Goal: Answer question/provide support

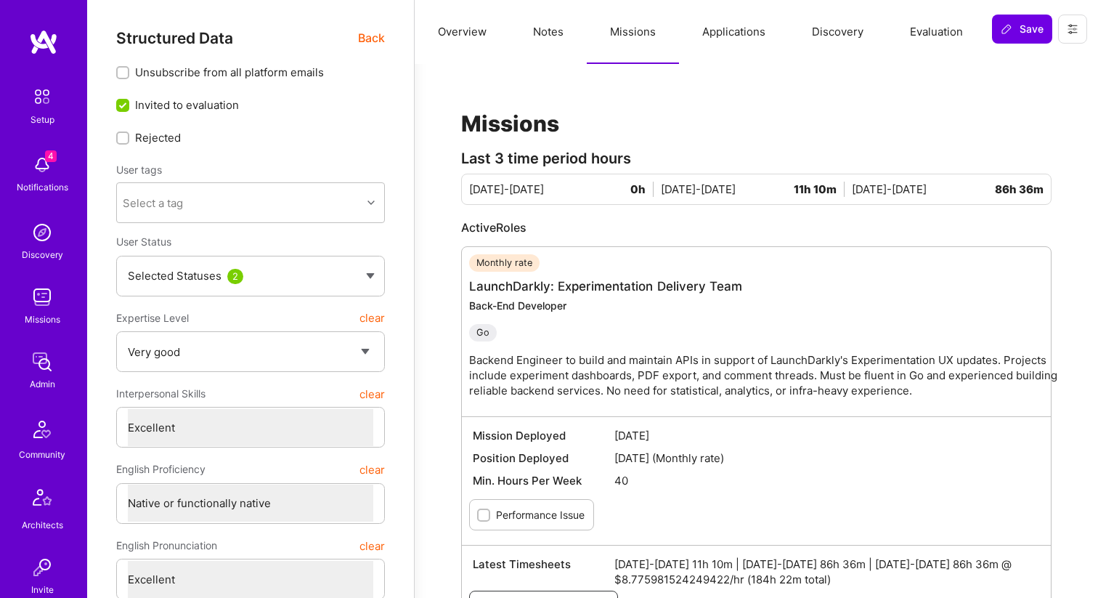
select select "5"
select select "7"
select select "DE"
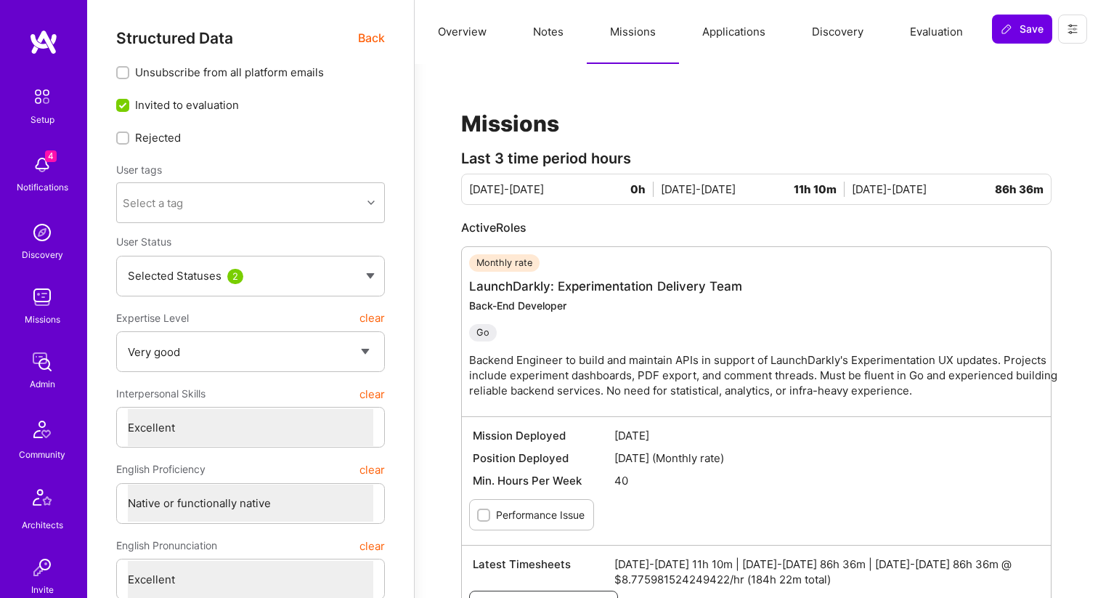
select select "Right Now"
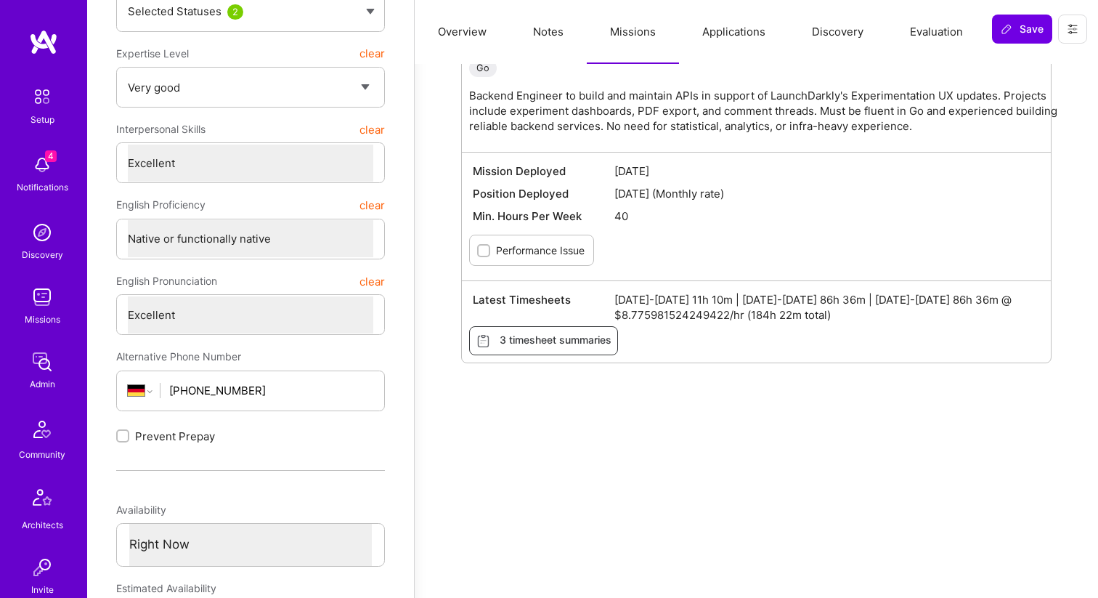
scroll to position [266, 0]
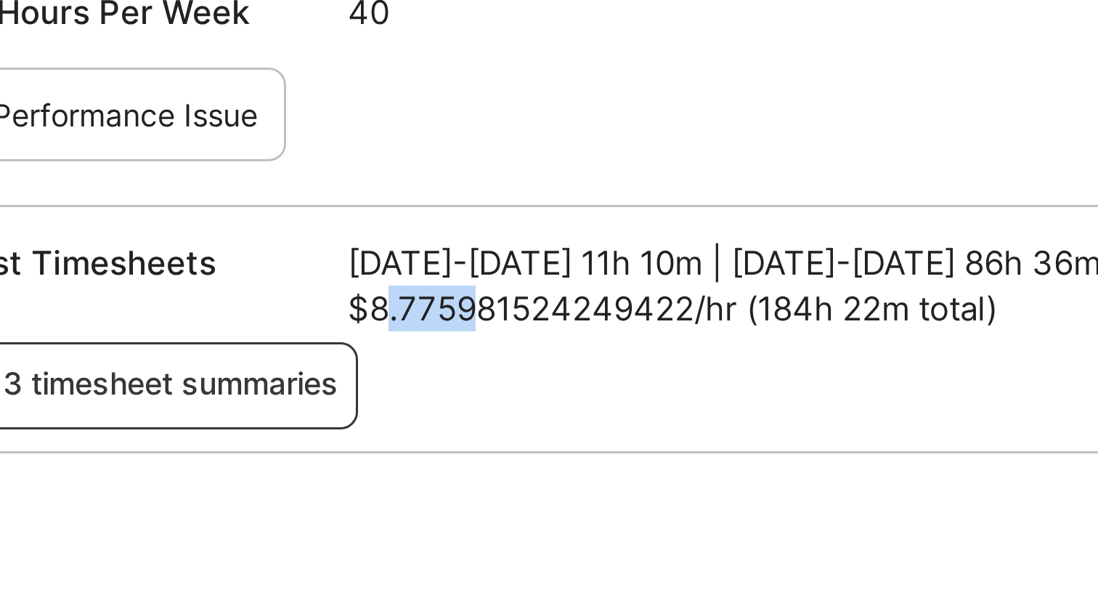
drag, startPoint x: 621, startPoint y: 313, endPoint x: 653, endPoint y: 312, distance: 32.0
click at [653, 312] on span "[DATE]-[DATE] 11h 10m | [DATE]-[DATE] 86h 36m | [DATE]-[DATE] 86h 36m @ $8.7759…" at bounding box center [827, 306] width 426 height 31
click at [653, 313] on span "[DATE]-[DATE] 11h 10m | [DATE]-[DATE] 86h 36m | [DATE]-[DATE] 86h 36m @ $8.7759…" at bounding box center [827, 306] width 426 height 31
drag, startPoint x: 654, startPoint y: 313, endPoint x: 630, endPoint y: 313, distance: 24.0
click at [630, 313] on span "[DATE]-[DATE] 11h 10m | [DATE]-[DATE] 86h 36m | [DATE]-[DATE] 86h 36m @ $8.7759…" at bounding box center [827, 306] width 426 height 31
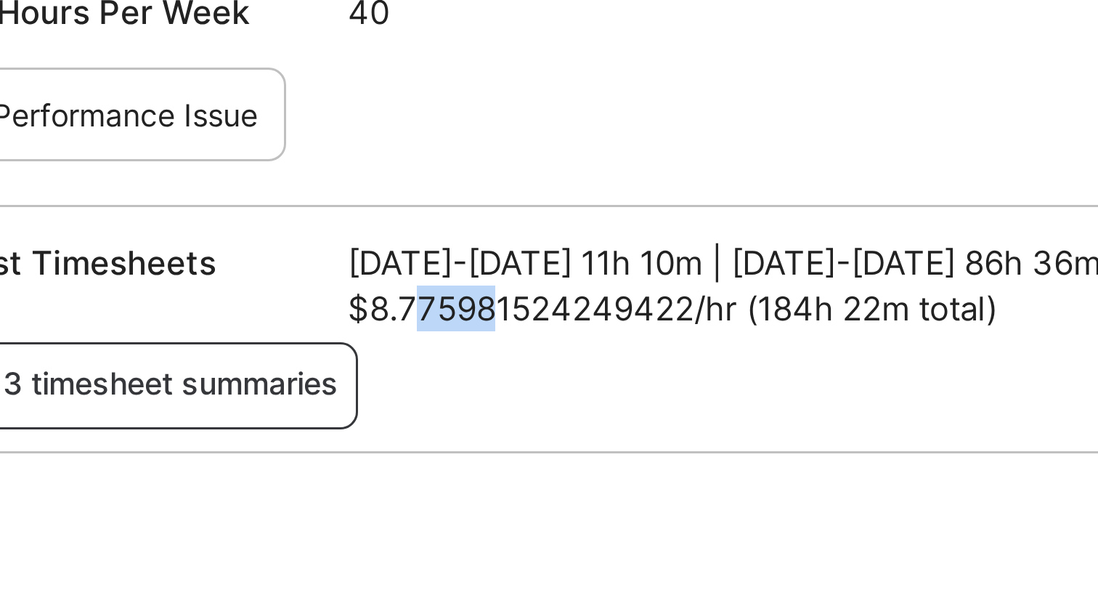
click at [630, 313] on span "[DATE]-[DATE] 11h 10m | [DATE]-[DATE] 86h 36m | [DATE]-[DATE] 86h 36m @ $8.7759…" at bounding box center [827, 306] width 426 height 31
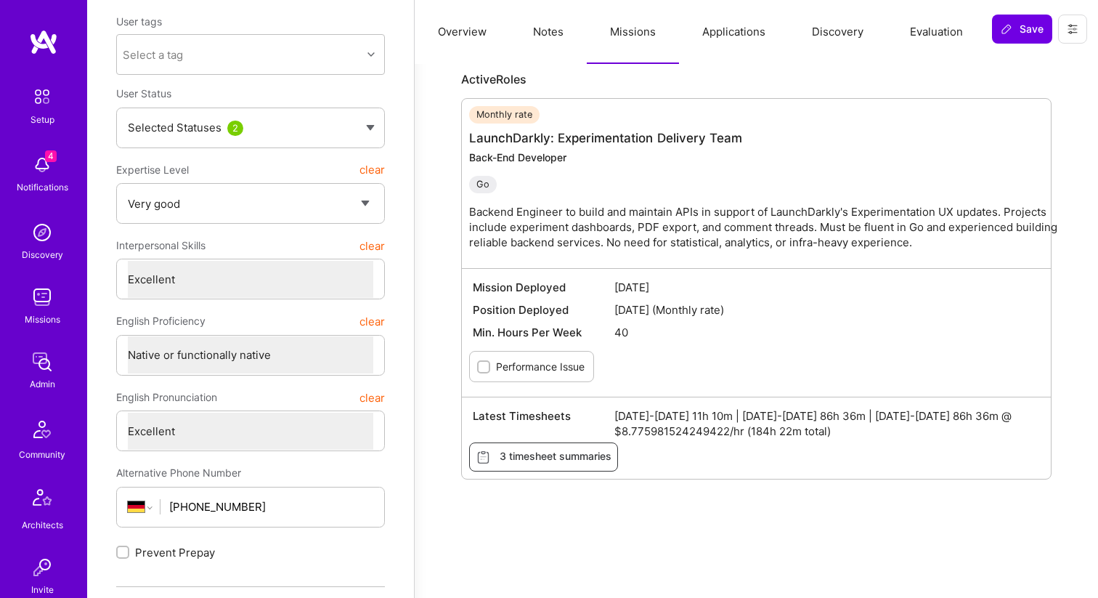
scroll to position [147, 0]
click at [573, 144] on link "LaunchDarkly: Experimentation Delivery Team" at bounding box center [605, 139] width 273 height 15
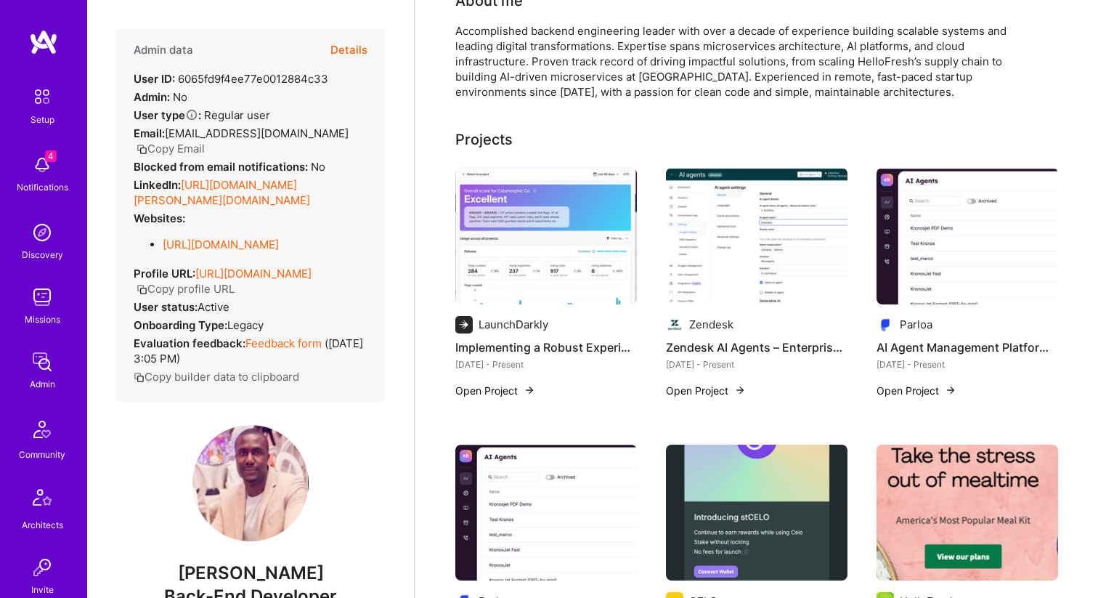
scroll to position [448, 0]
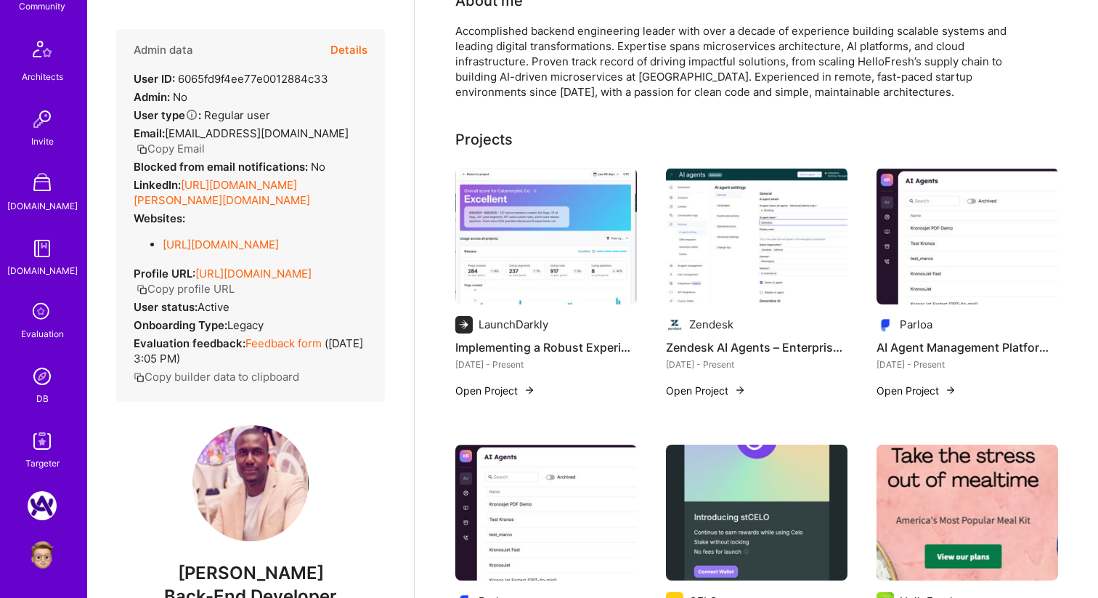
click at [41, 377] on img at bounding box center [42, 376] width 29 height 29
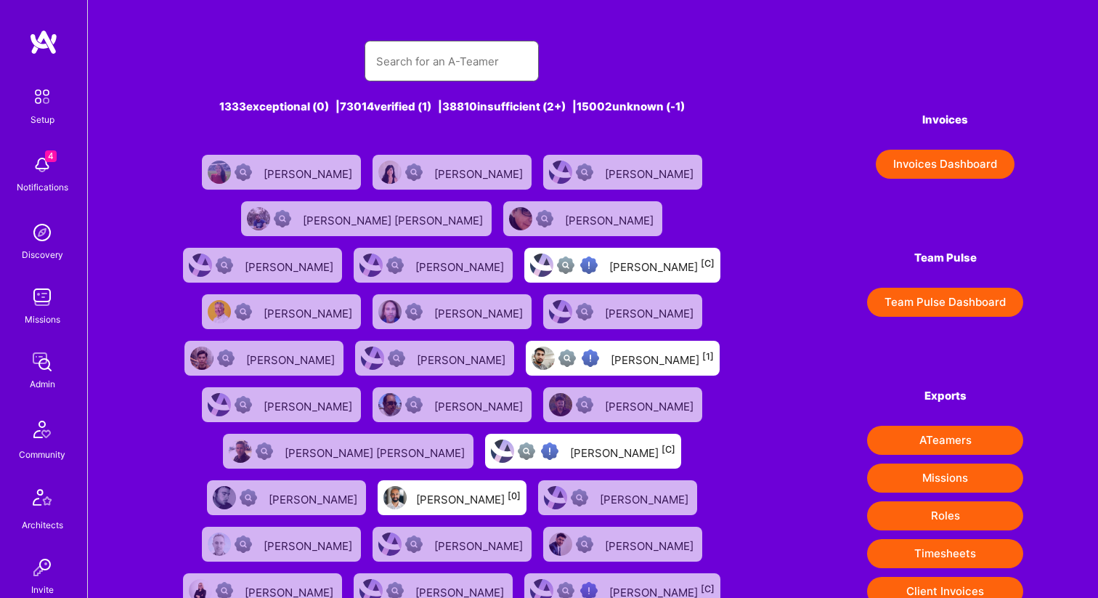
click at [425, 60] on input "text" at bounding box center [451, 61] width 151 height 37
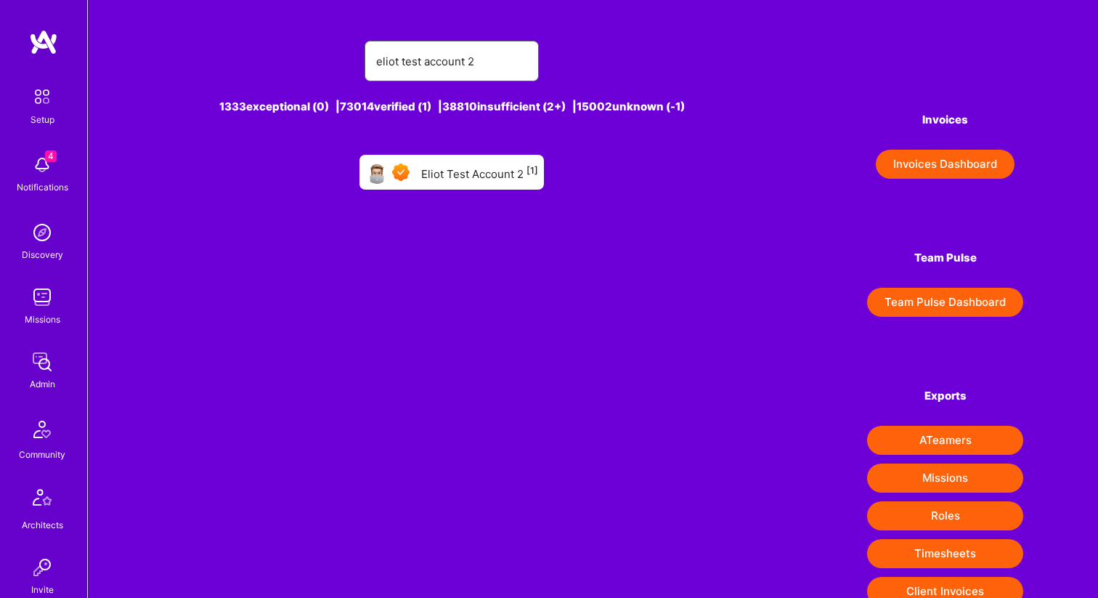
type input "eliot test account 2"
click at [485, 178] on div "Eliot Test Account 2 [1]" at bounding box center [479, 172] width 117 height 19
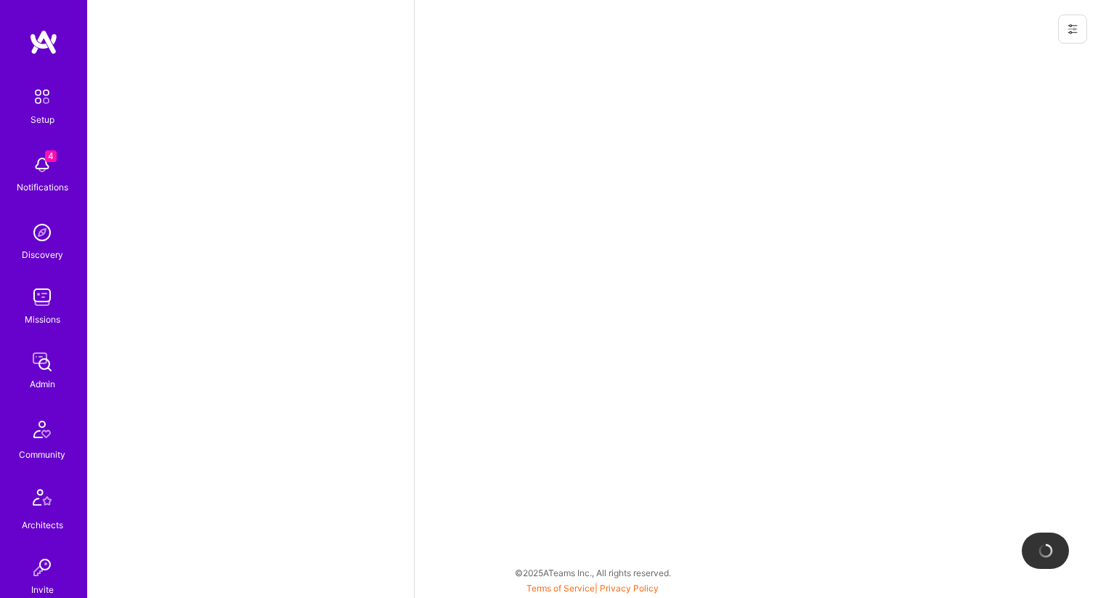
click at [1067, 31] on icon at bounding box center [1073, 29] width 12 height 12
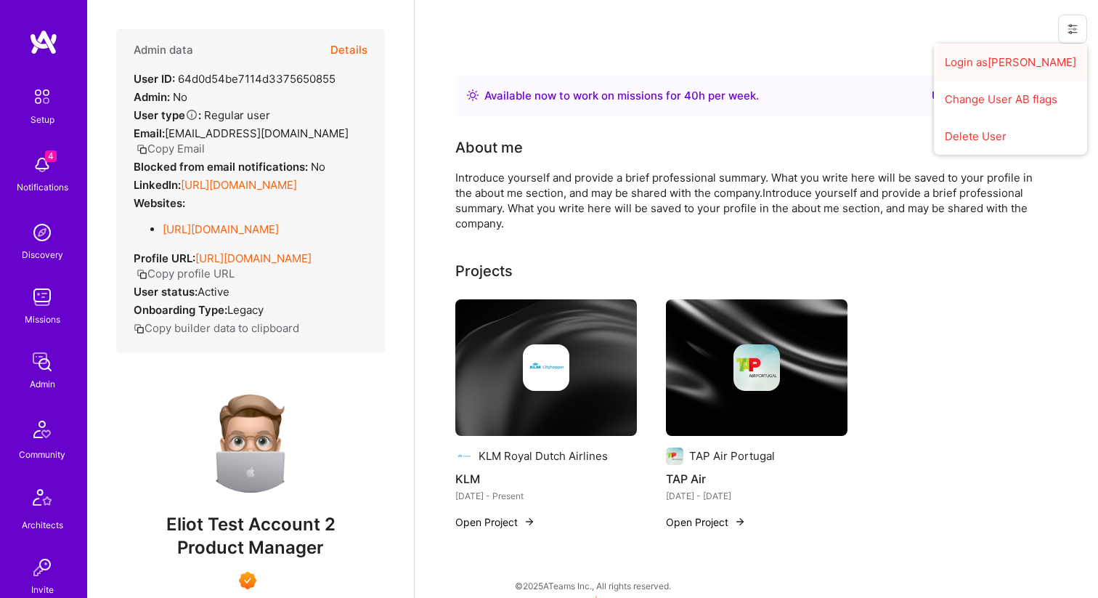
click at [1010, 66] on button "Login as [PERSON_NAME]" at bounding box center [1010, 62] width 153 height 37
